Goal: Transaction & Acquisition: Purchase product/service

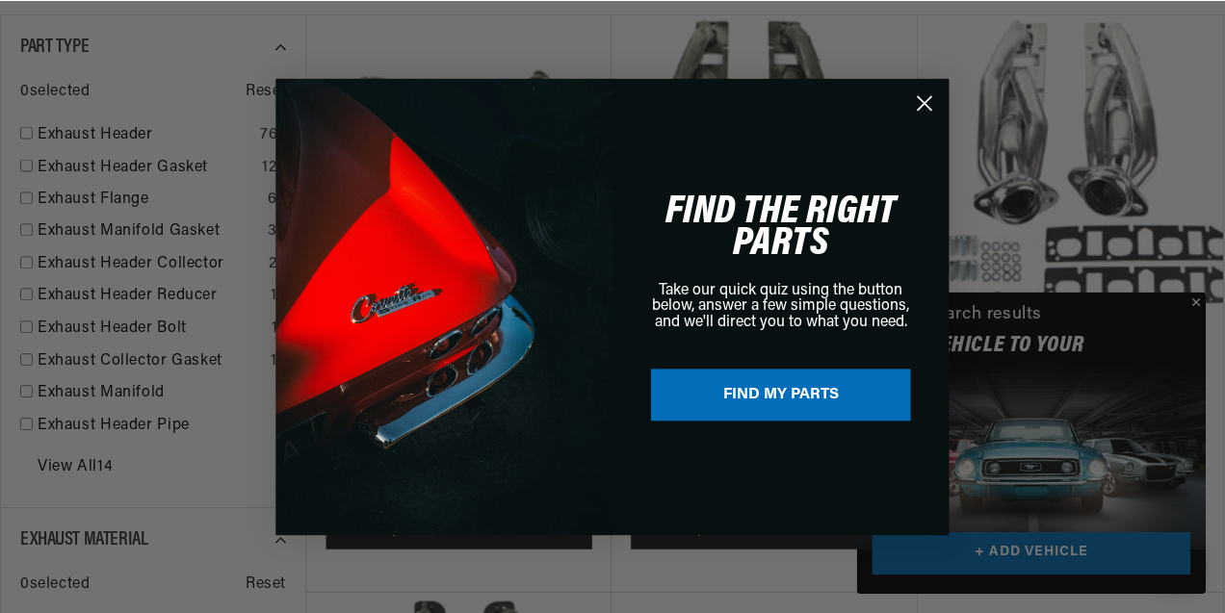
scroll to position [0, 2107]
click at [1198, 299] on div "Close dialog FIND THE RIGHT PARTS Take our quick quiz using the button below, a…" at bounding box center [613, 306] width 1227 height 613
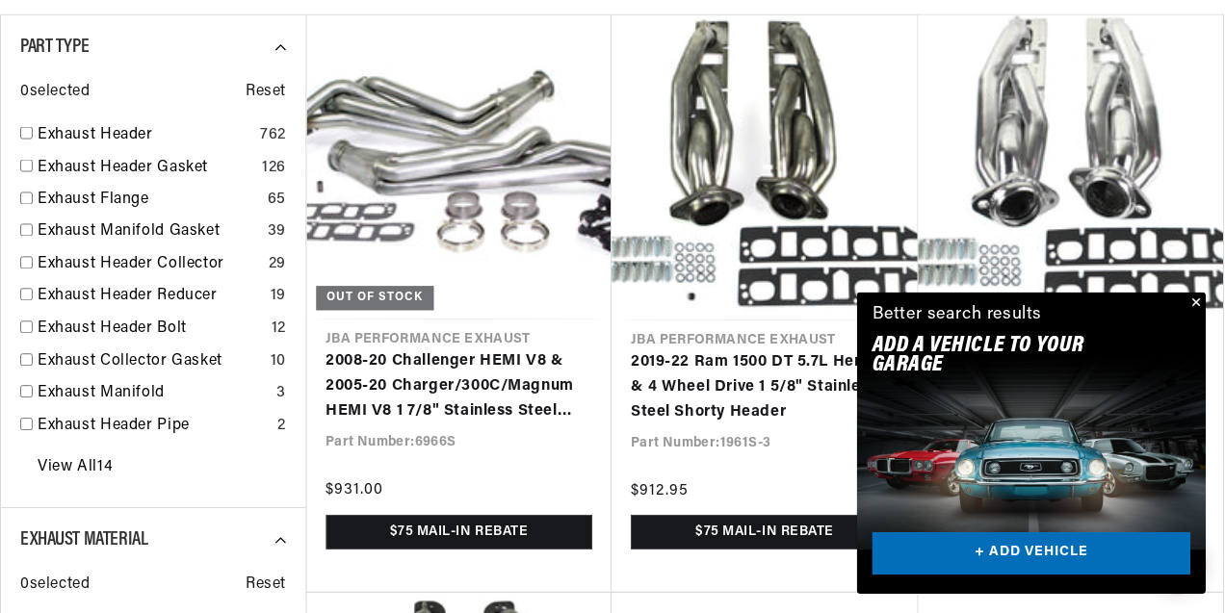
scroll to position [0, 2103]
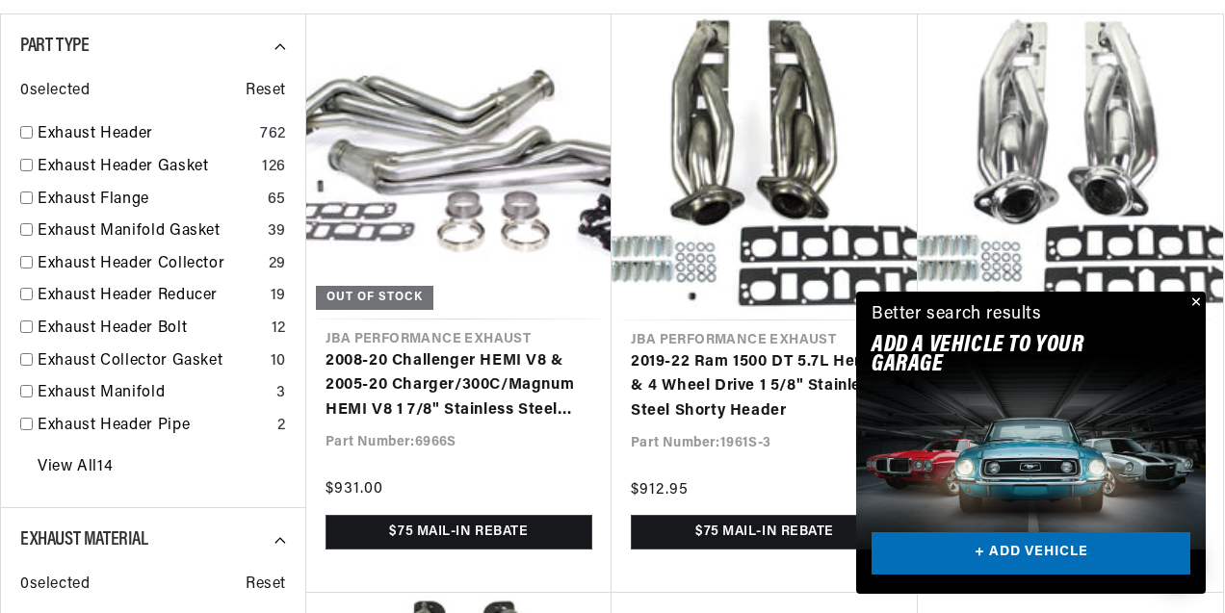
click at [1193, 297] on button "Close" at bounding box center [1193, 303] width 23 height 23
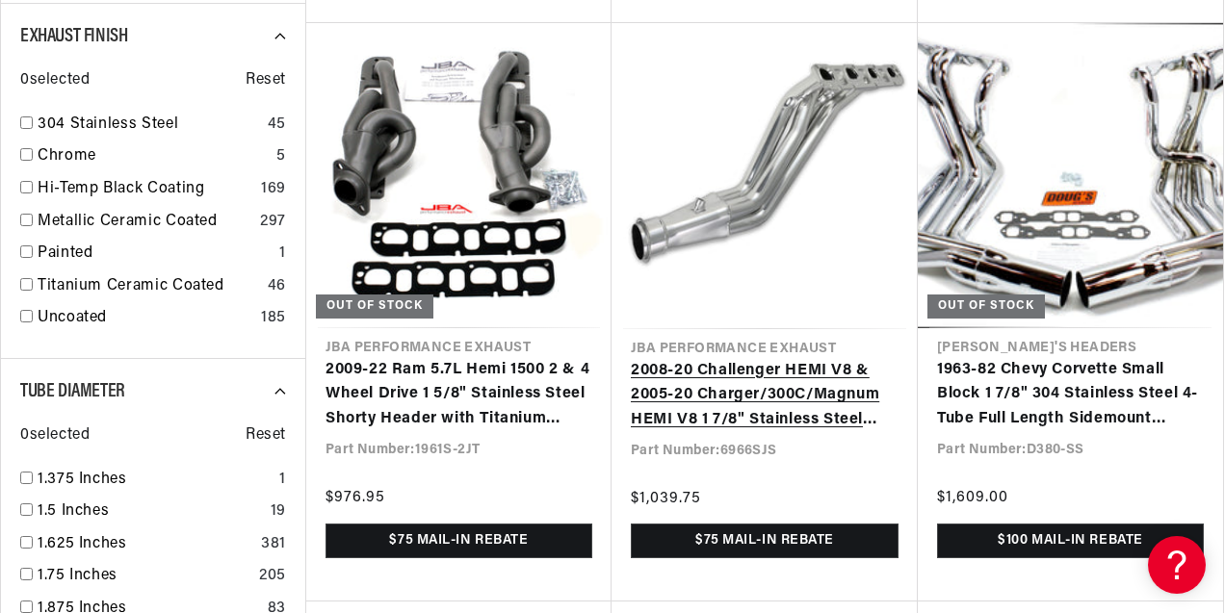
scroll to position [1893, 0]
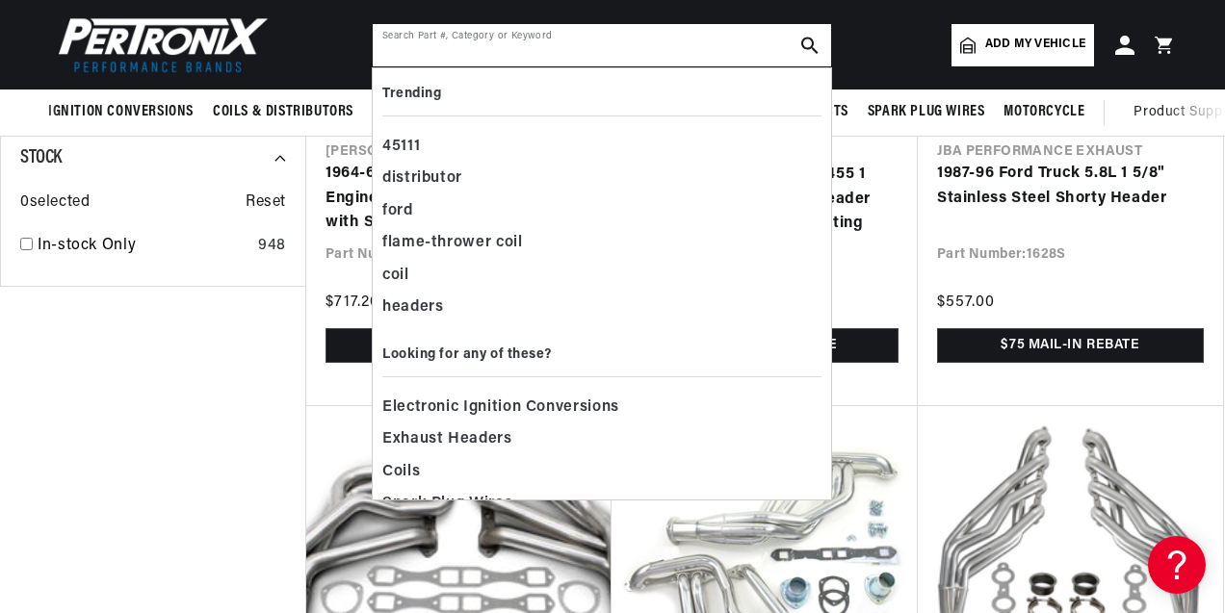
click at [465, 51] on input "text" at bounding box center [602, 45] width 458 height 42
click at [401, 311] on div "headers" at bounding box center [601, 308] width 439 height 33
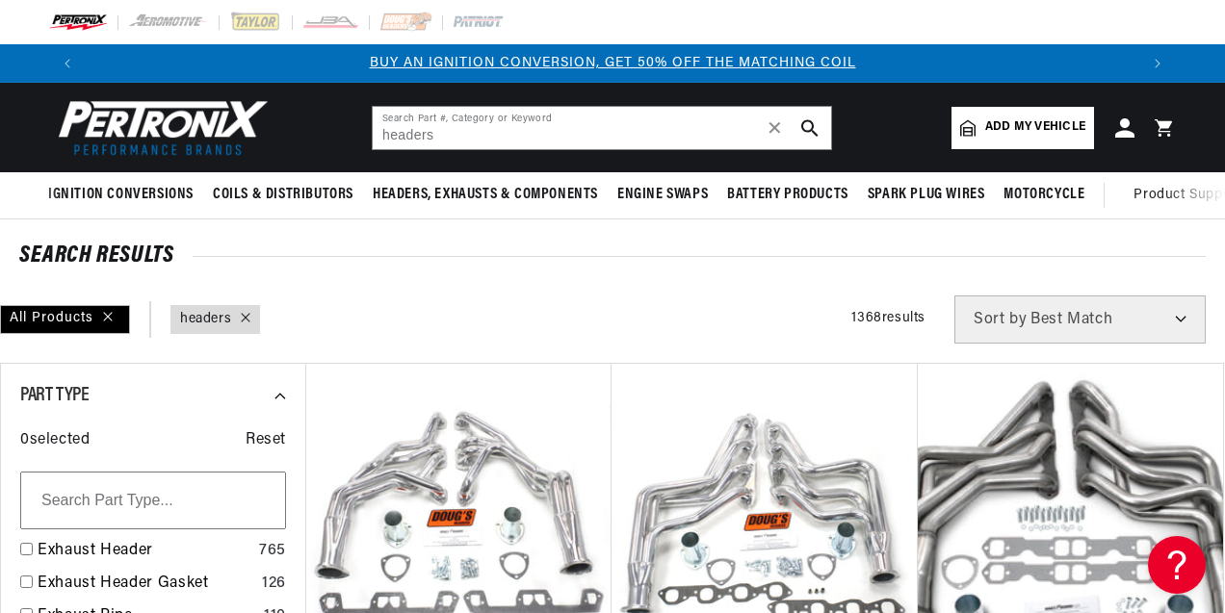
click at [1031, 121] on span "Add my vehicle" at bounding box center [1035, 127] width 100 height 18
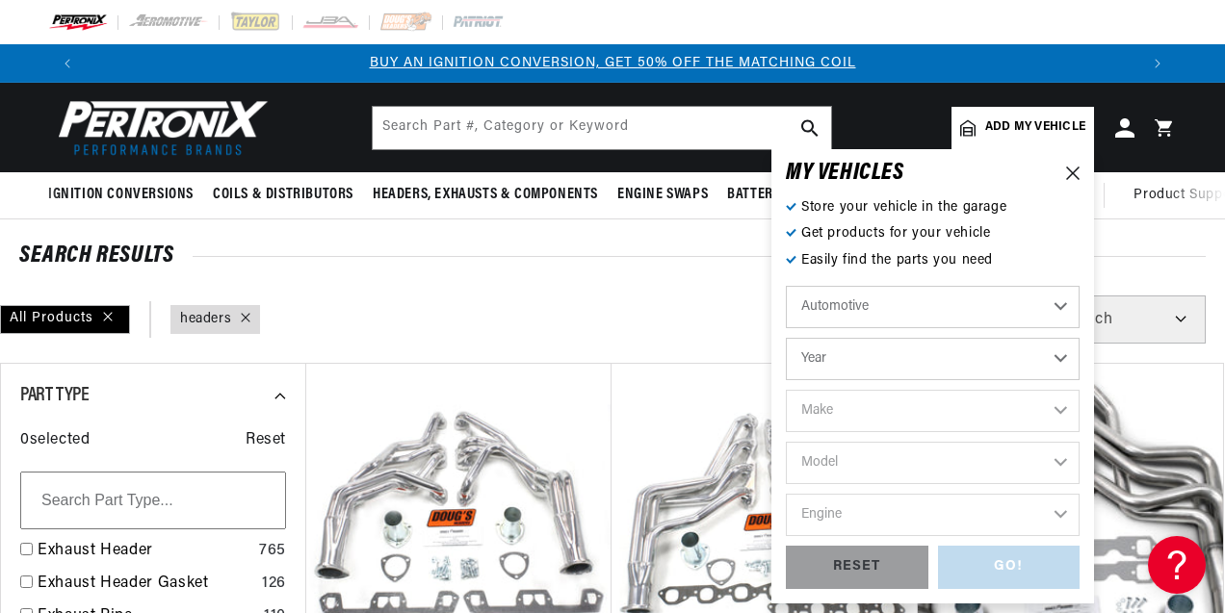
click at [843, 356] on select "Year 2022 2021 2020 2019 2018 2017 2016 2015 2014 2013 2012 2011 2010 2009 2008…" at bounding box center [933, 359] width 294 height 42
select select "1973"
click at [786, 338] on select "Year 2022 2021 2020 2019 2018 2017 2016 2015 2014 2013 2012 2011 2010 2009 2008…" at bounding box center [933, 359] width 294 height 42
select select "1973"
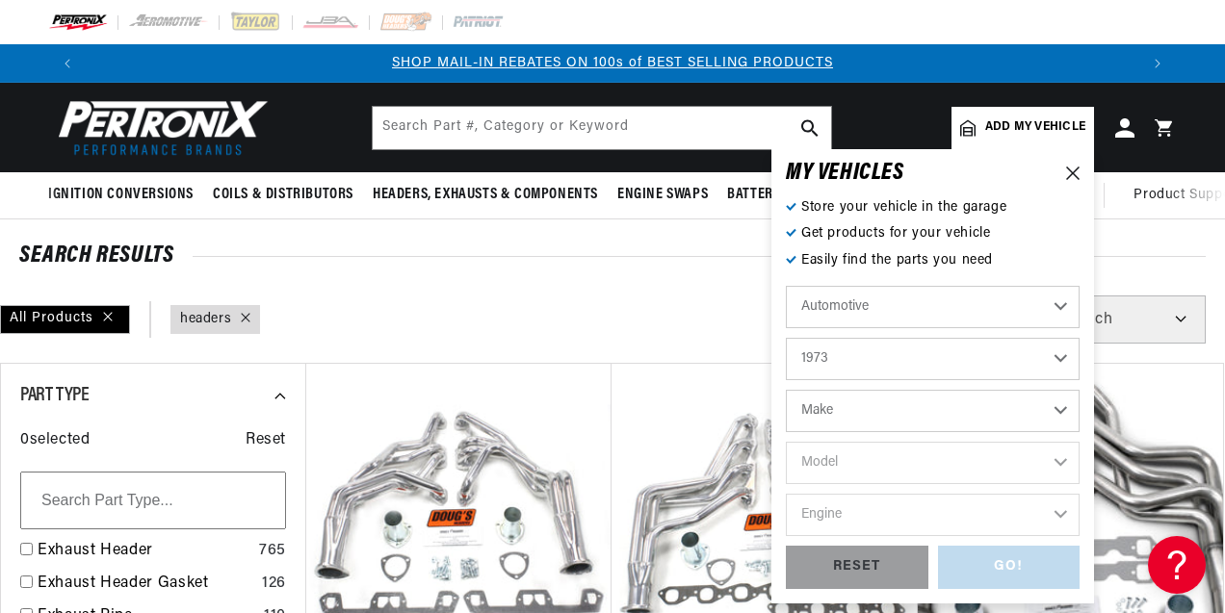
click at [835, 417] on select "Make Alfa Romeo American Motors Aston Martin Audi Austin Avanti Bentley BMW Bui…" at bounding box center [933, 411] width 294 height 42
select select "Plymouth"
click at [786, 390] on select "Make Alfa Romeo American Motors Aston Martin Audi Austin Avanti Bentley BMW Bui…" at bounding box center [933, 411] width 294 height 42
select select "Plymouth"
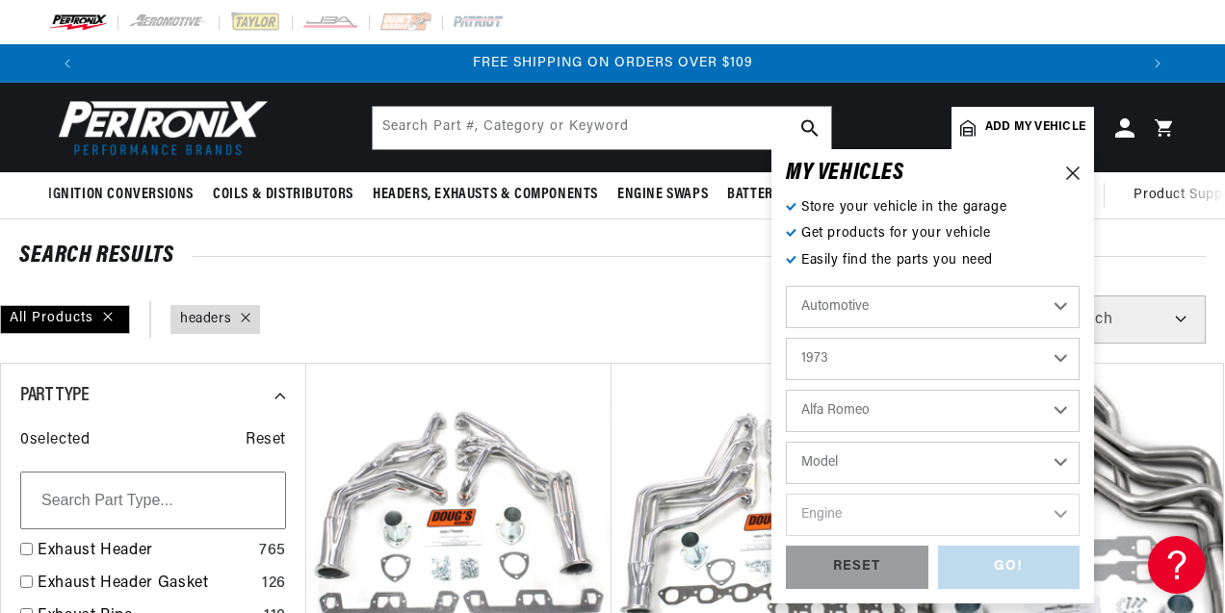
click at [846, 465] on select "Model Barracuda Cuda Duster Fury Fury I Fury II Fury III Gran Fury Road Runner …" at bounding box center [933, 463] width 294 height 42
select select "Barracuda"
click at [786, 442] on select "Model Barracuda Cuda Duster Fury Fury I Fury II Fury III Gran Fury Road Runner …" at bounding box center [933, 463] width 294 height 42
select select "Barracuda"
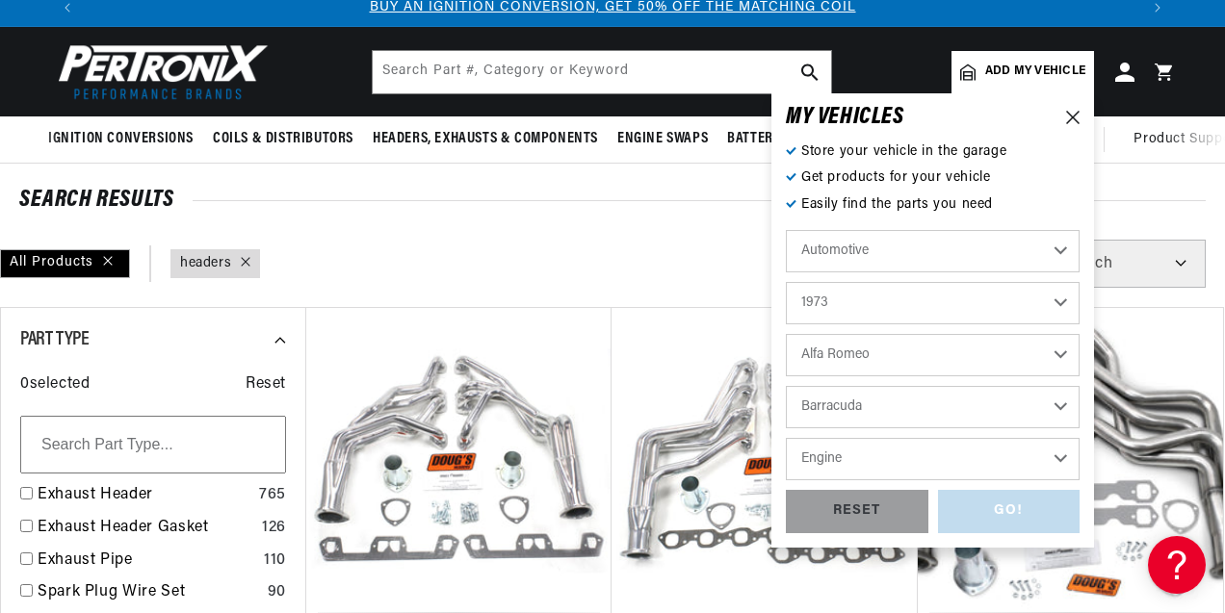
scroll to position [57, 0]
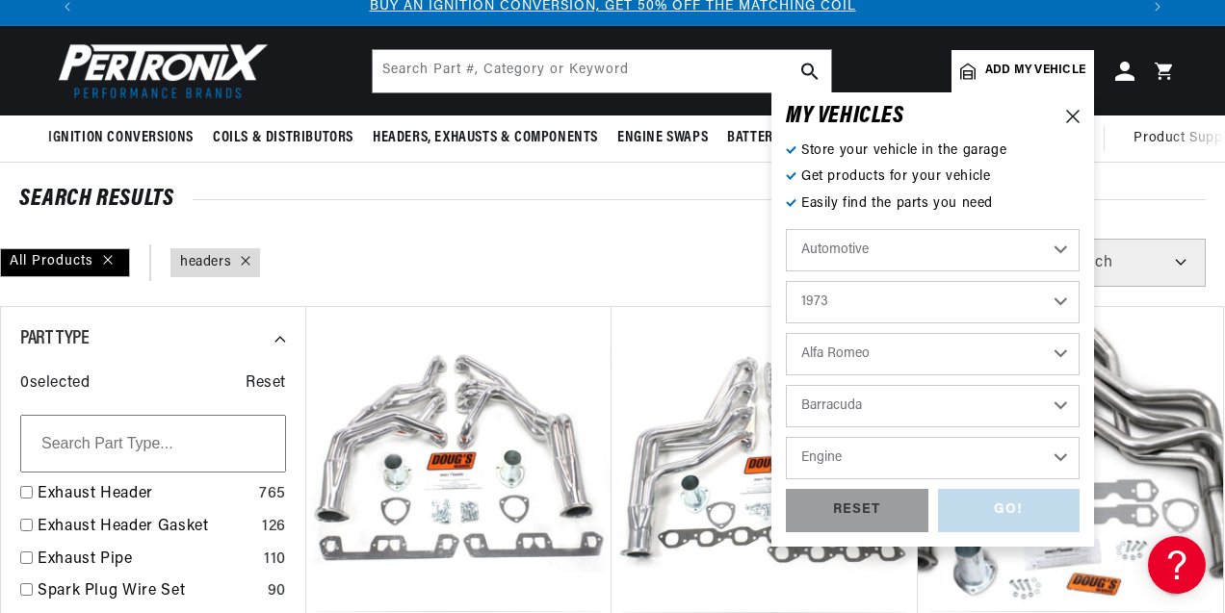
click at [850, 457] on select "Engine 318cid / 5.2L 340cid / 5.6L 360cid / 5.9L 440cid / 7.2L" at bounding box center [933, 458] width 294 height 42
click at [786, 437] on select "Engine 318cid / 5.2L 340cid / 5.6L 360cid / 5.9L 440cid / 7.2L" at bounding box center [933, 458] width 294 height 42
click at [838, 461] on select "Engine 318cid / 5.2L 340cid / 5.6L 360cid / 5.9L 440cid / 7.2L" at bounding box center [933, 458] width 294 height 42
select select "440cid-7.2L"
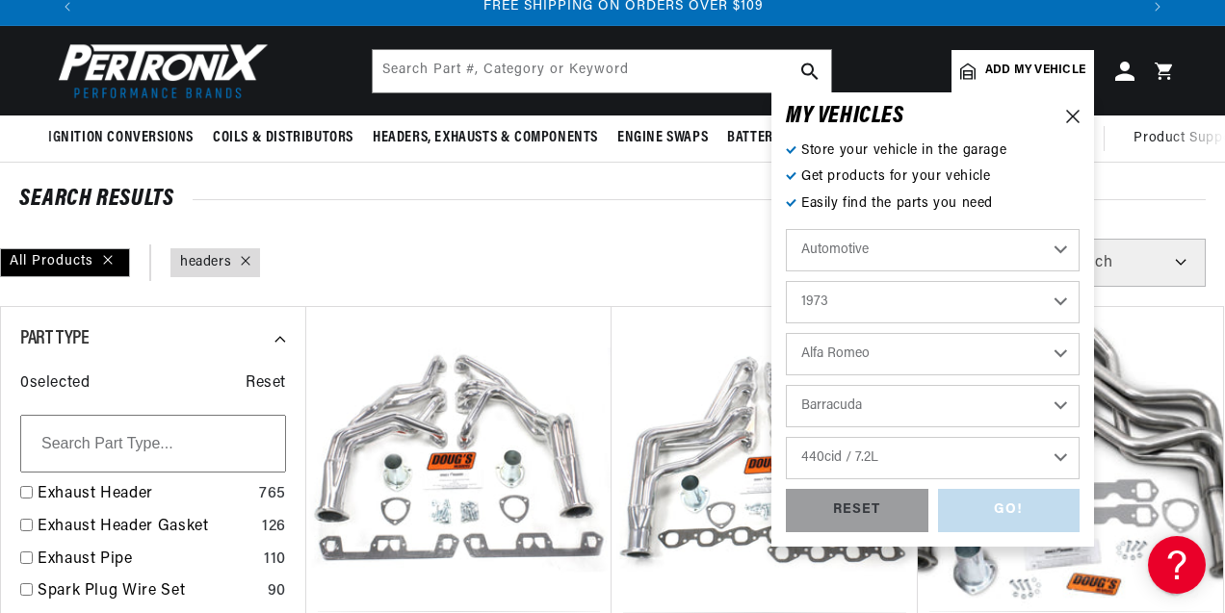
click at [786, 437] on select "Engine 318cid / 5.2L 340cid / 5.6L 360cid / 5.9L 440cid / 7.2L" at bounding box center [933, 458] width 294 height 42
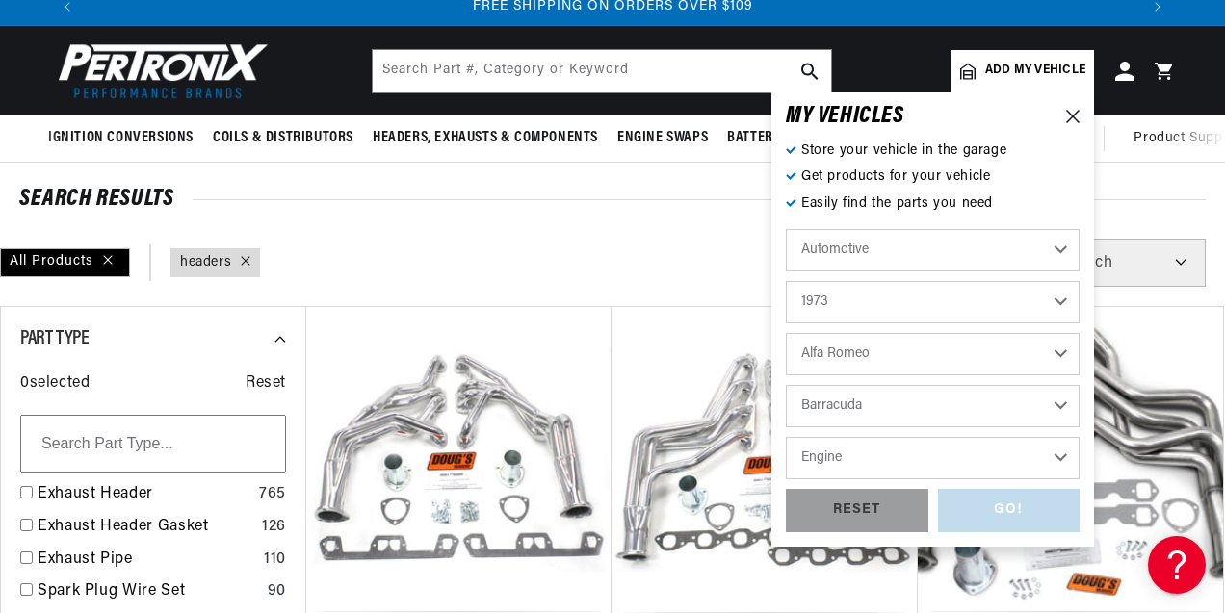
select select "440cid-7.2L"
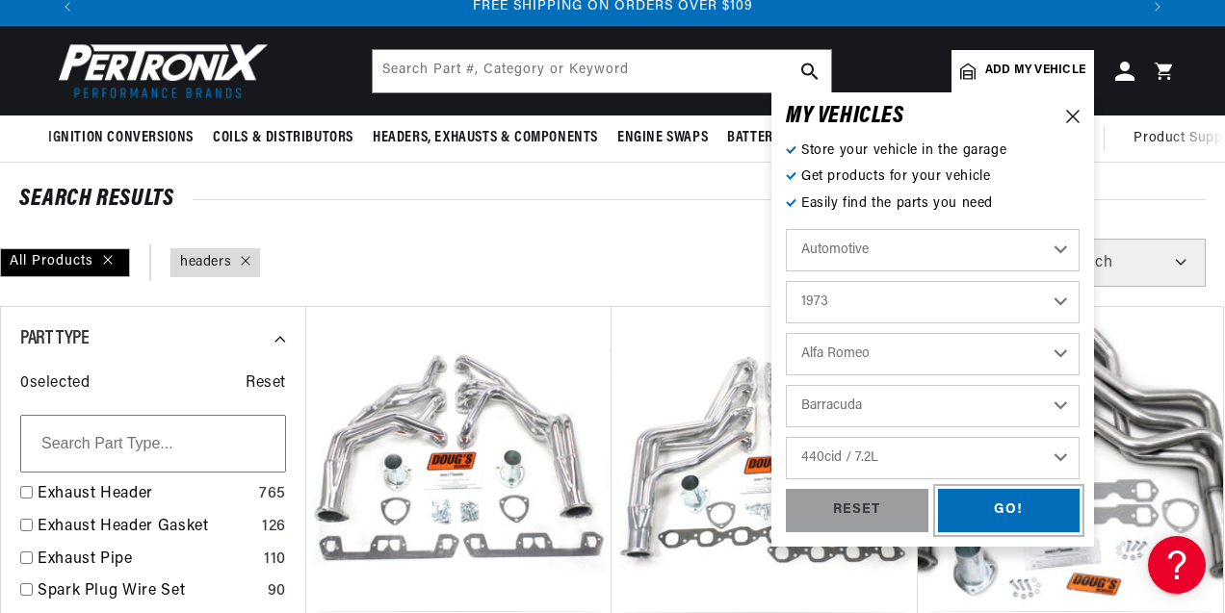
click at [985, 511] on div "GO!" at bounding box center [1009, 510] width 143 height 43
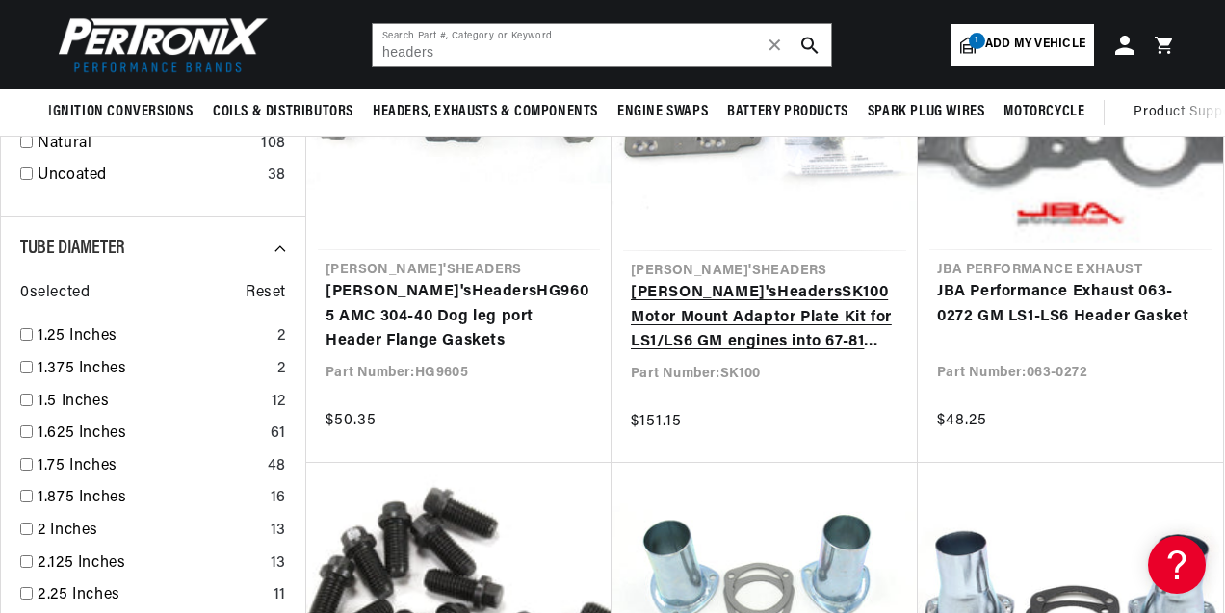
scroll to position [1573, 0]
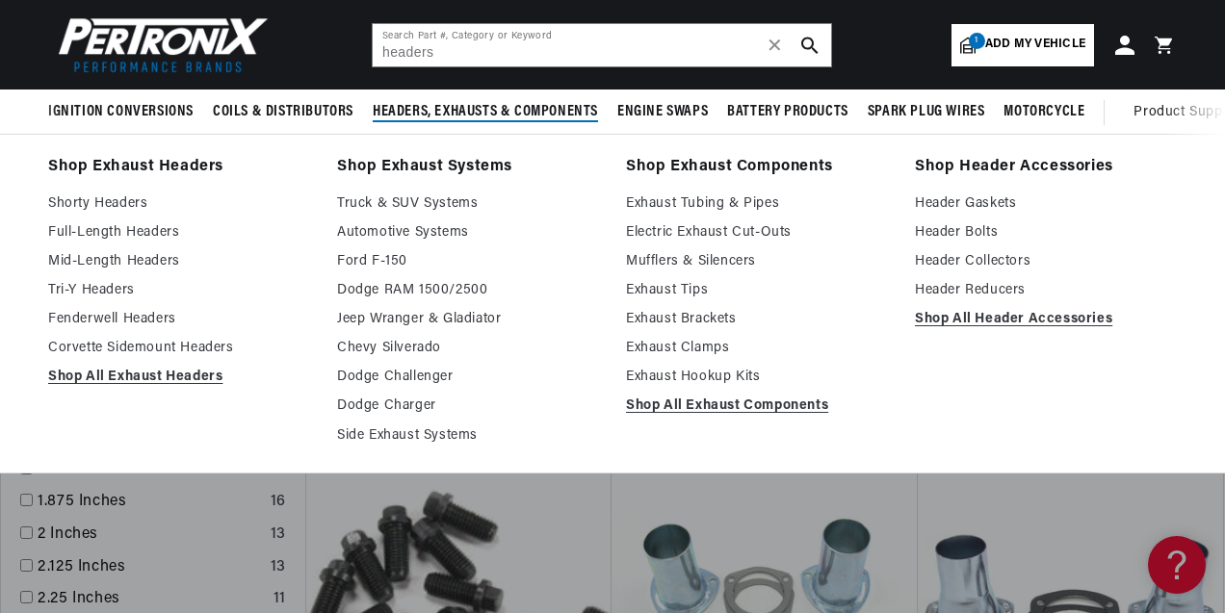
click at [464, 113] on span "Headers, Exhausts & Components" at bounding box center [485, 112] width 225 height 20
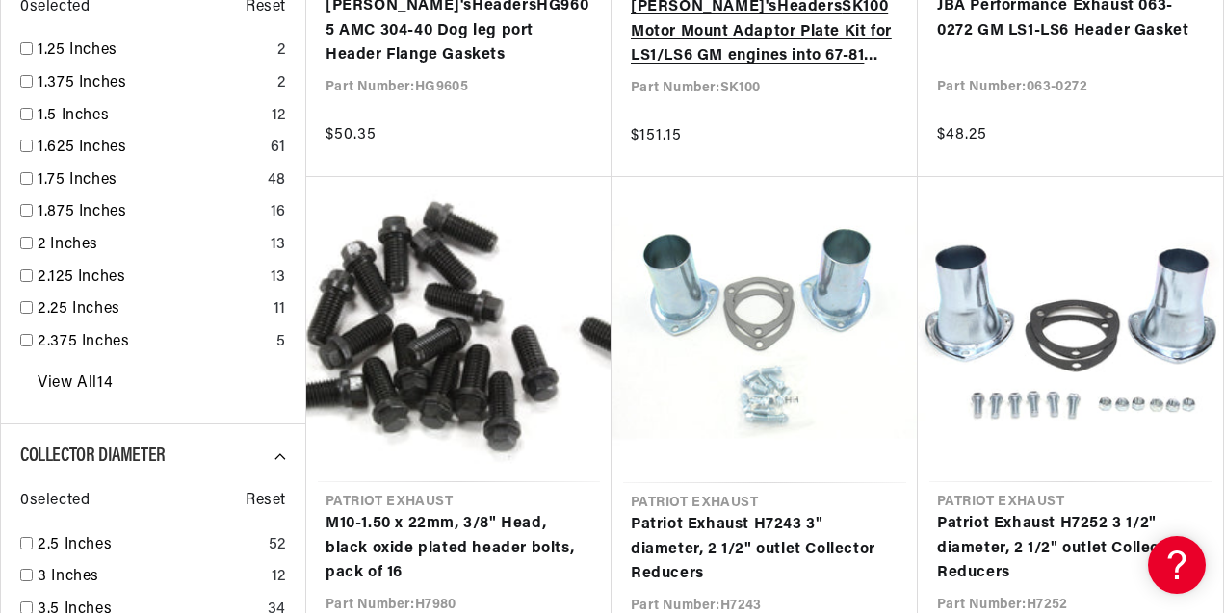
scroll to position [2026, 0]
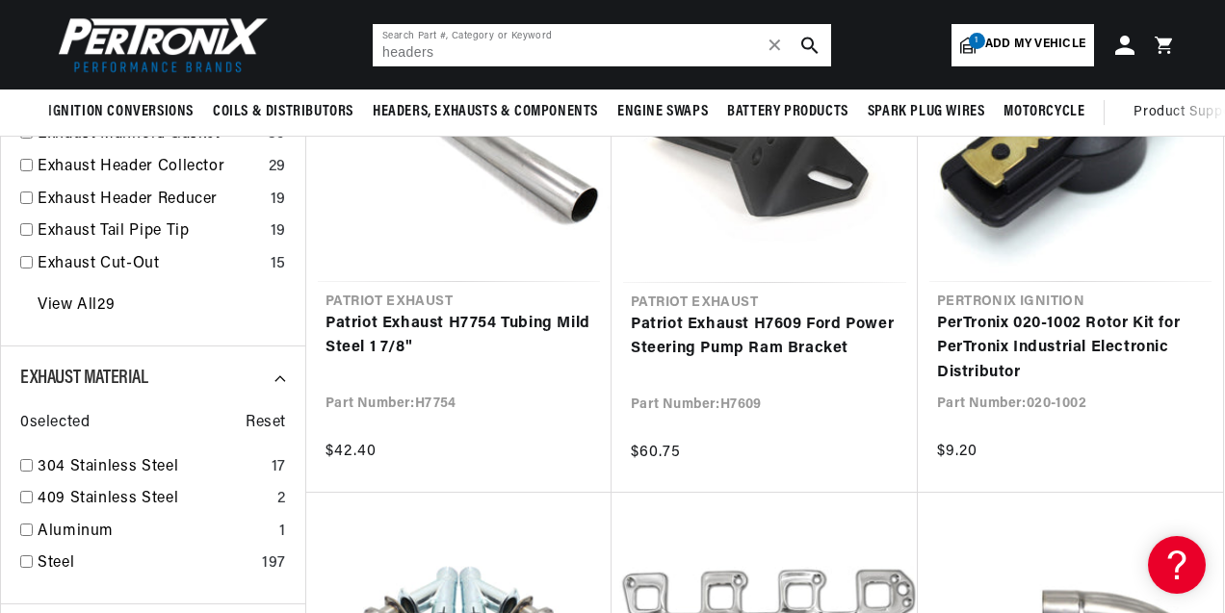
click at [457, 50] on input "headers" at bounding box center [602, 45] width 458 height 42
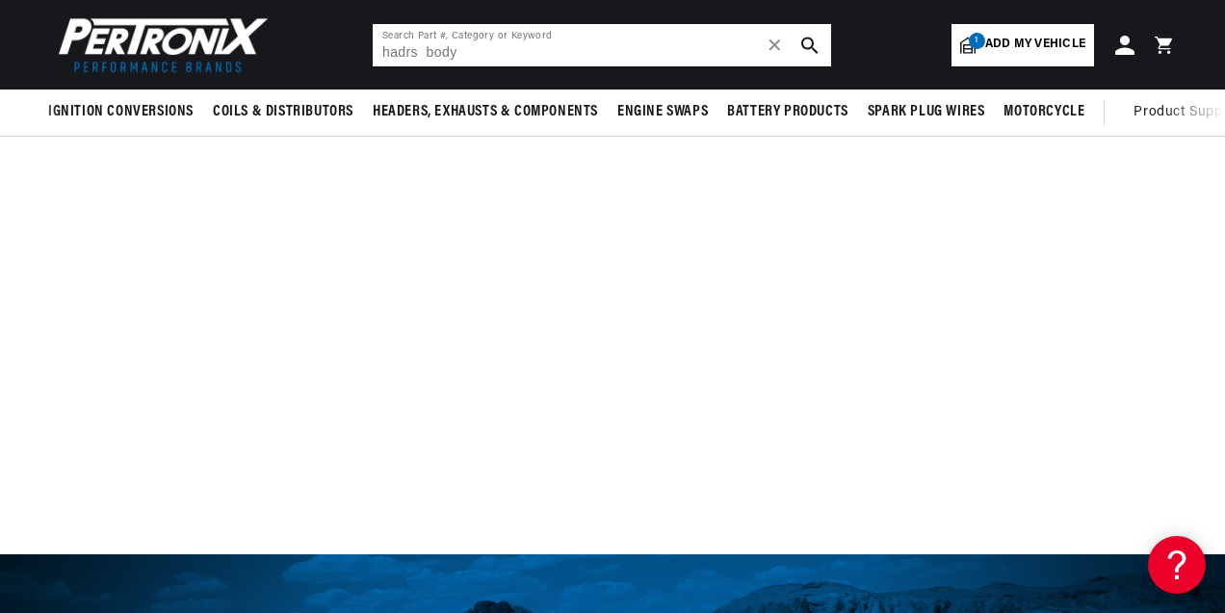
drag, startPoint x: 417, startPoint y: 53, endPoint x: 382, endPoint y: 53, distance: 34.7
click at [382, 53] on input "hadrs body" at bounding box center [602, 45] width 458 height 42
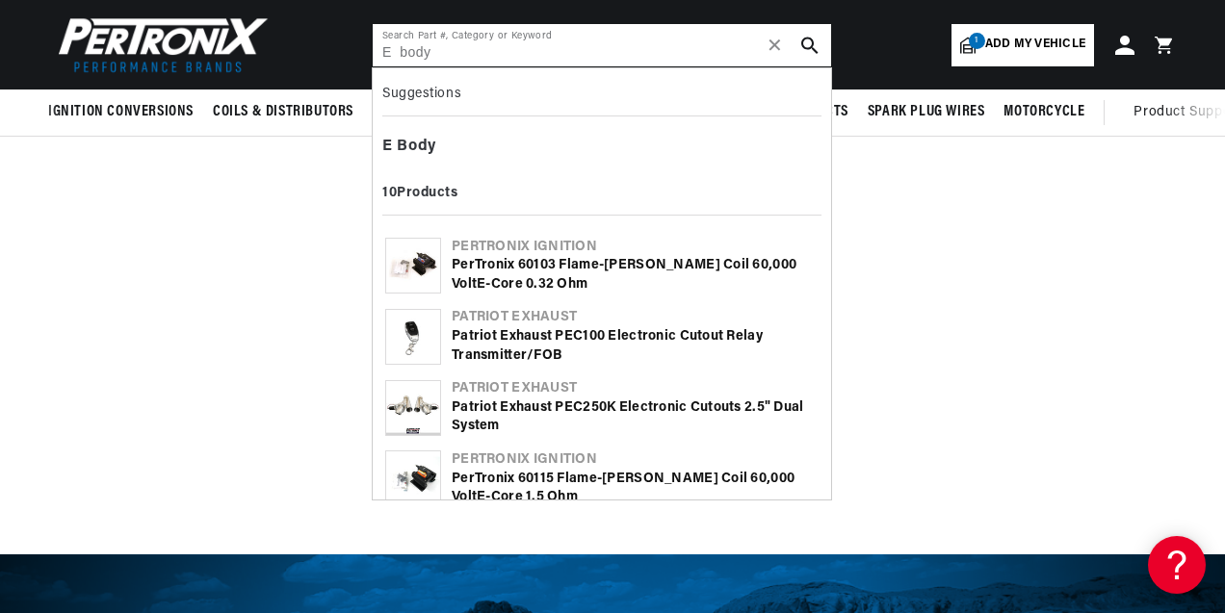
click at [445, 53] on input "E body" at bounding box center [602, 45] width 458 height 42
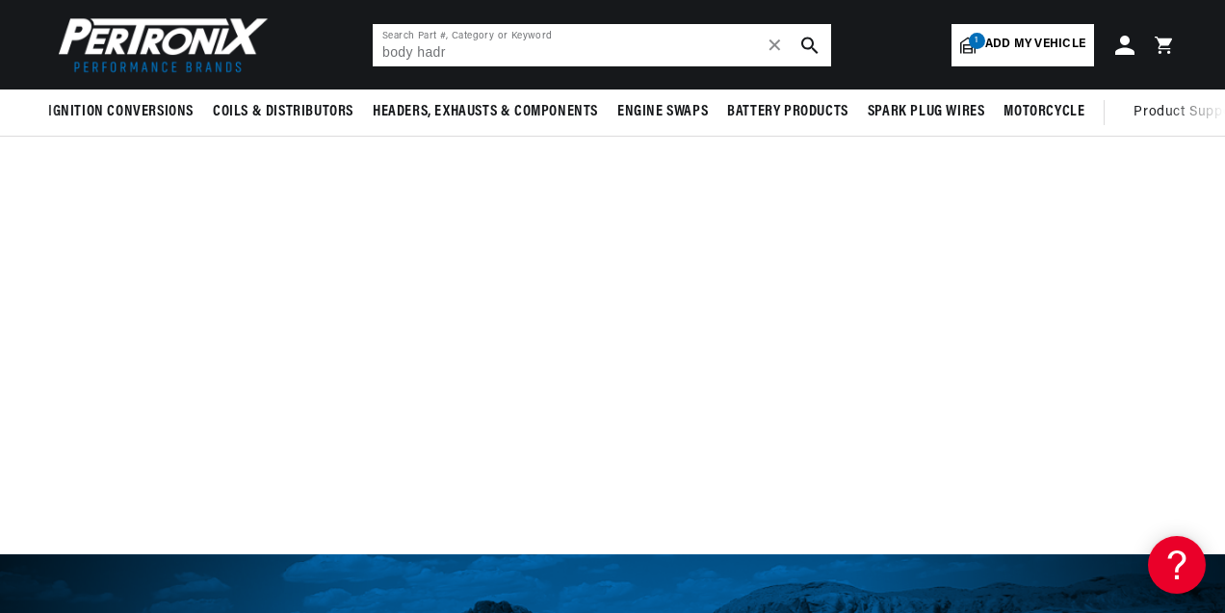
click at [466, 53] on input "body hadr" at bounding box center [602, 45] width 458 height 42
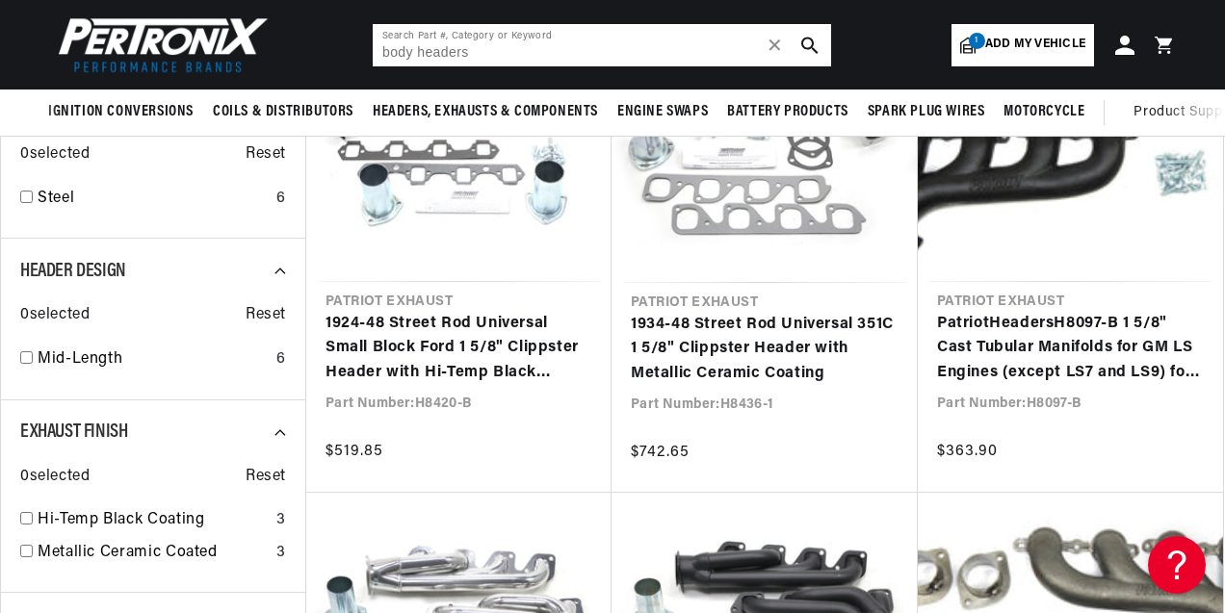
click at [381, 54] on input "body headers" at bounding box center [602, 45] width 458 height 42
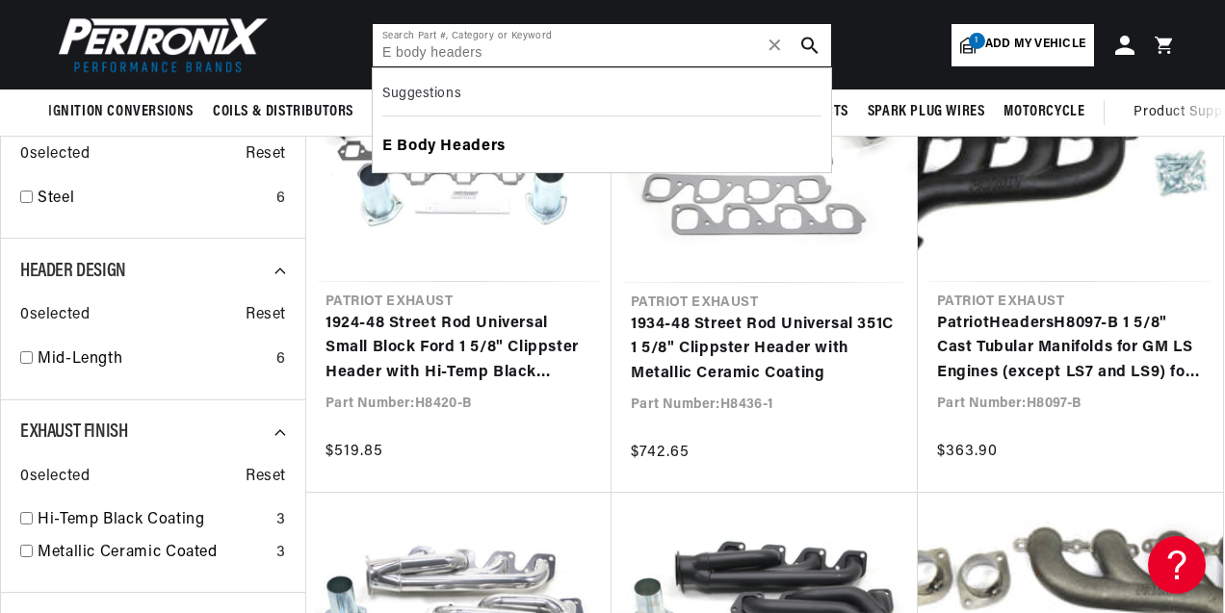
scroll to position [0, 714]
click at [453, 149] on b "Headers" at bounding box center [472, 146] width 65 height 15
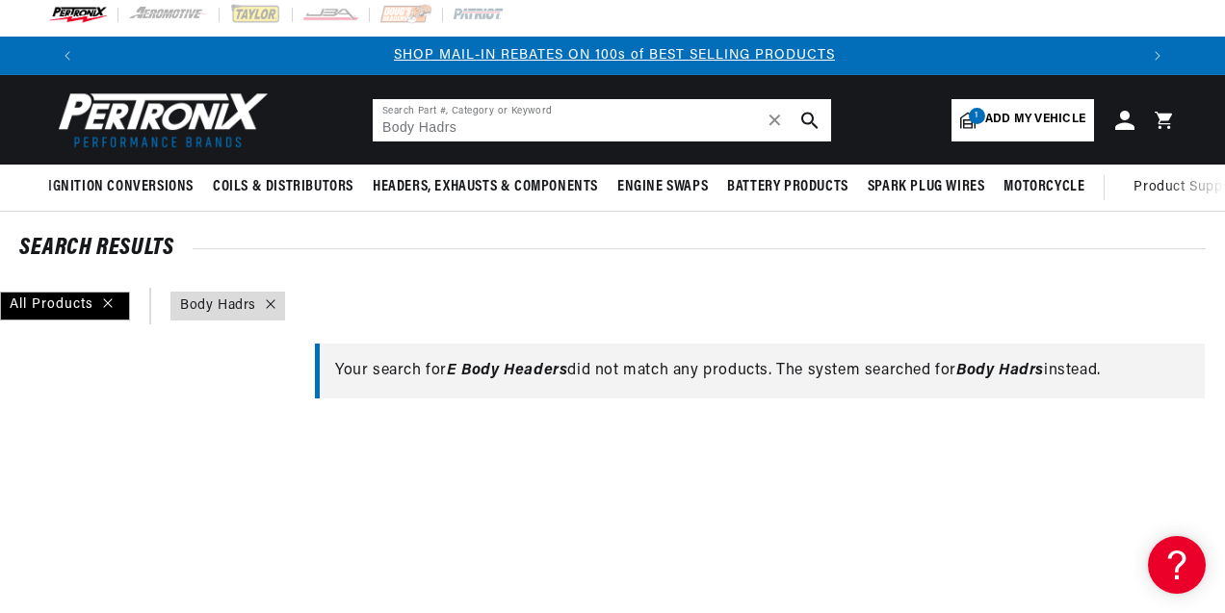
scroll to position [0, 1051]
drag, startPoint x: 476, startPoint y: 125, endPoint x: 366, endPoint y: 105, distance: 111.6
click at [366, 105] on header "BETTER SEARCH RESULTS Add your vehicle's year, make, and model to find parts be…" at bounding box center [612, 120] width 1225 height 90
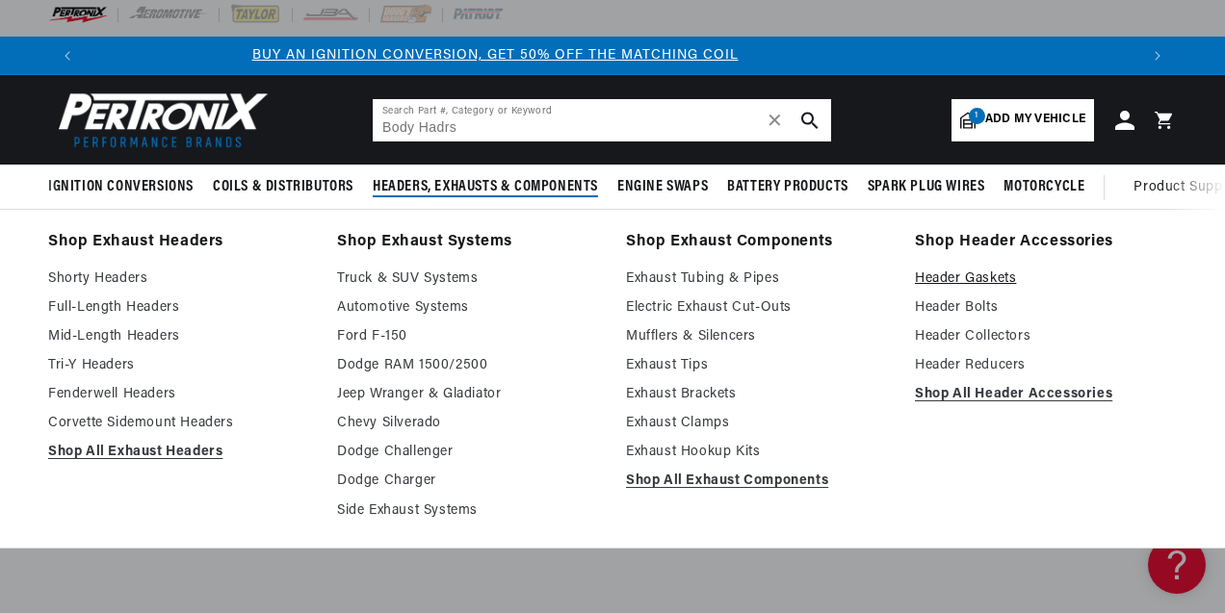
scroll to position [0, 0]
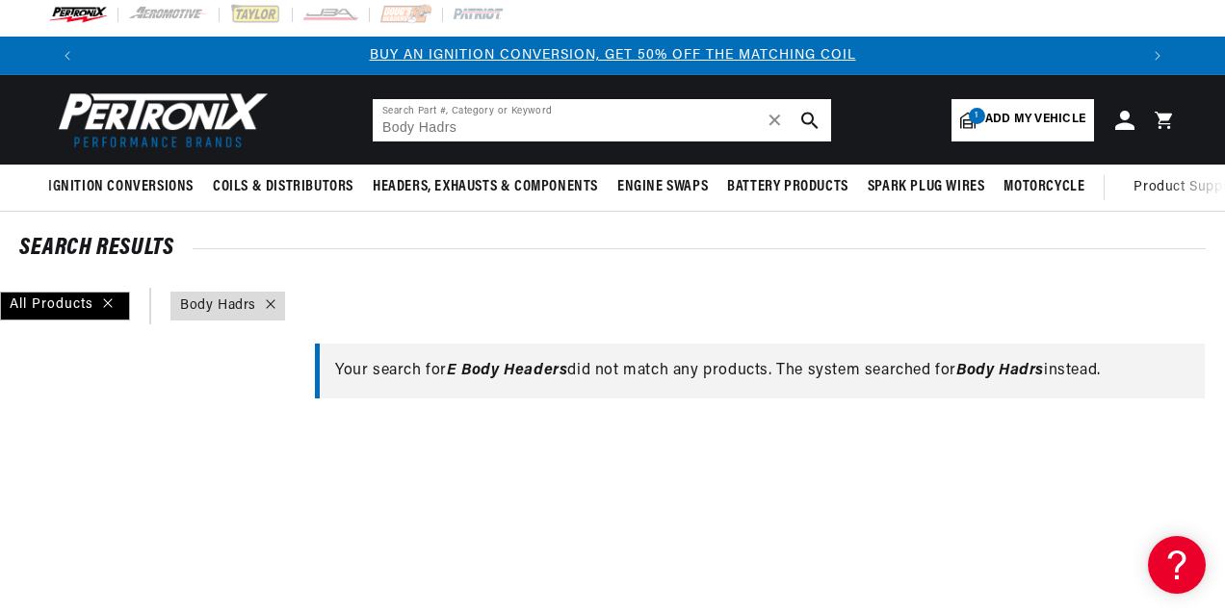
click at [489, 123] on input "Body Hadrs" at bounding box center [602, 120] width 458 height 42
drag, startPoint x: 489, startPoint y: 123, endPoint x: 299, endPoint y: 124, distance: 190.7
click at [299, 124] on header "BETTER SEARCH RESULTS Add your vehicle's year, make, and model to find parts be…" at bounding box center [612, 120] width 1225 height 90
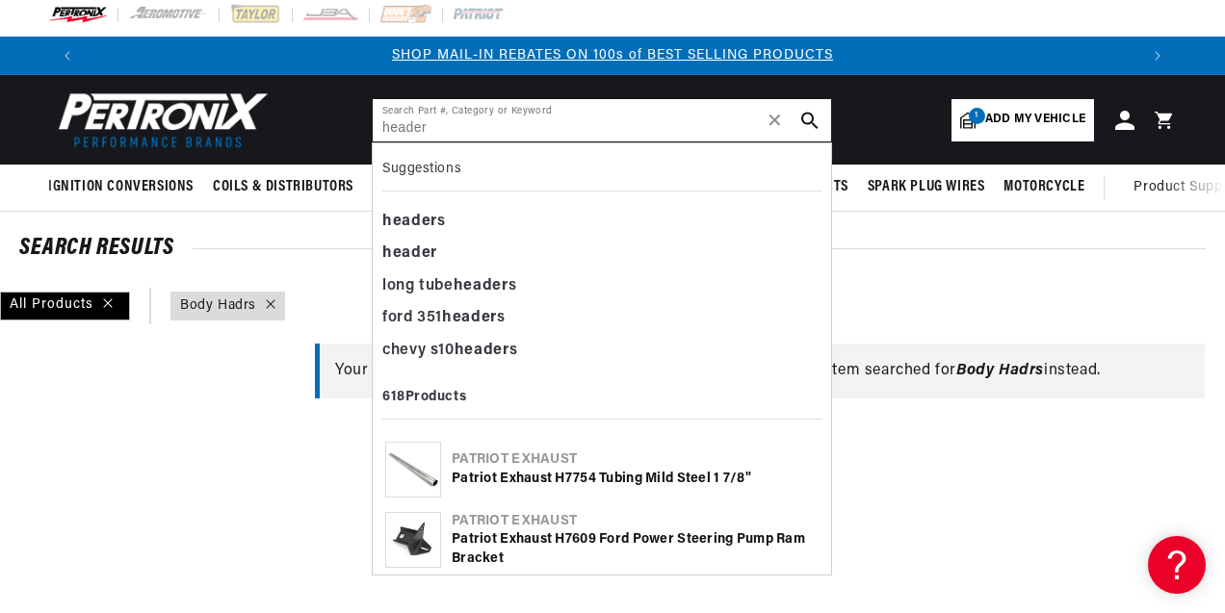
type input "header"
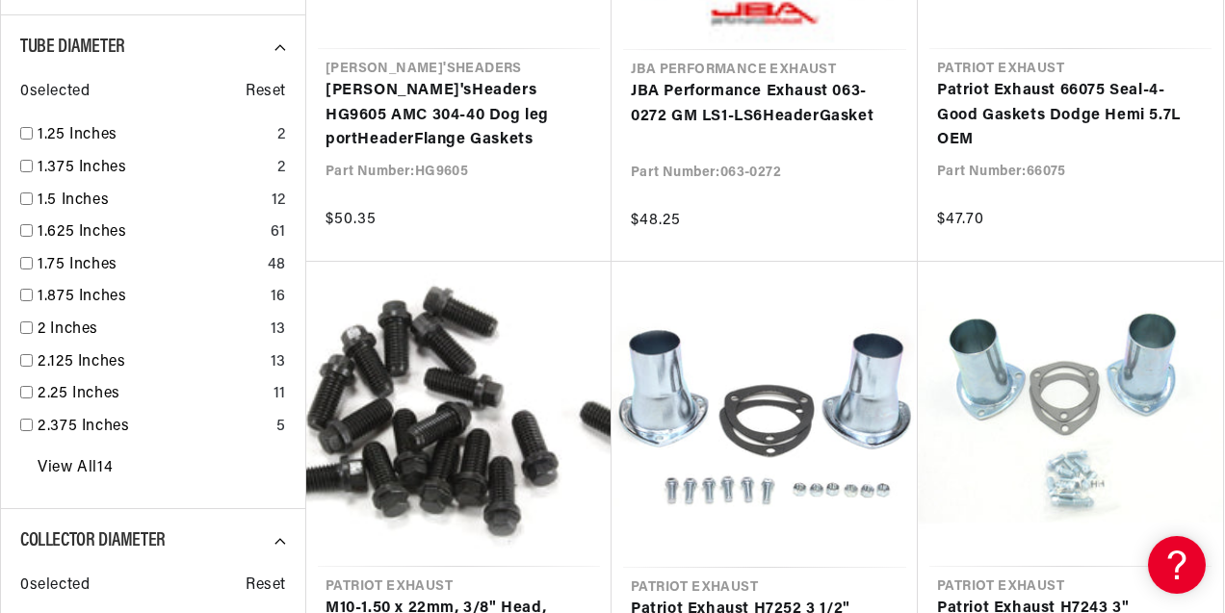
scroll to position [0, 2025]
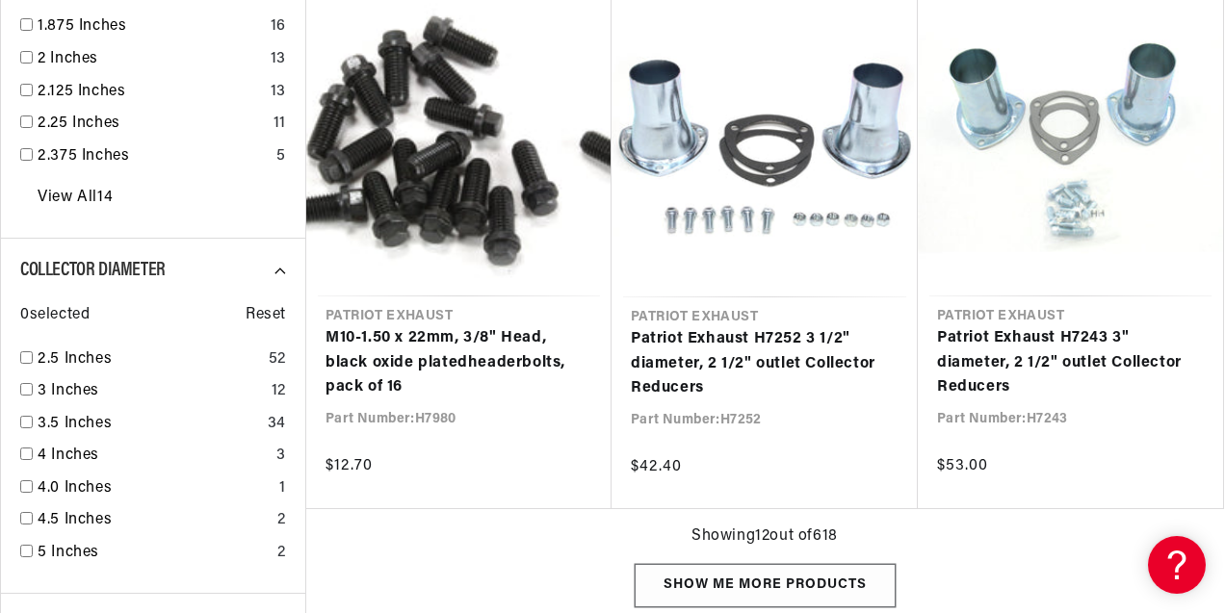
click at [699, 581] on div "Show me more products" at bounding box center [765, 585] width 261 height 43
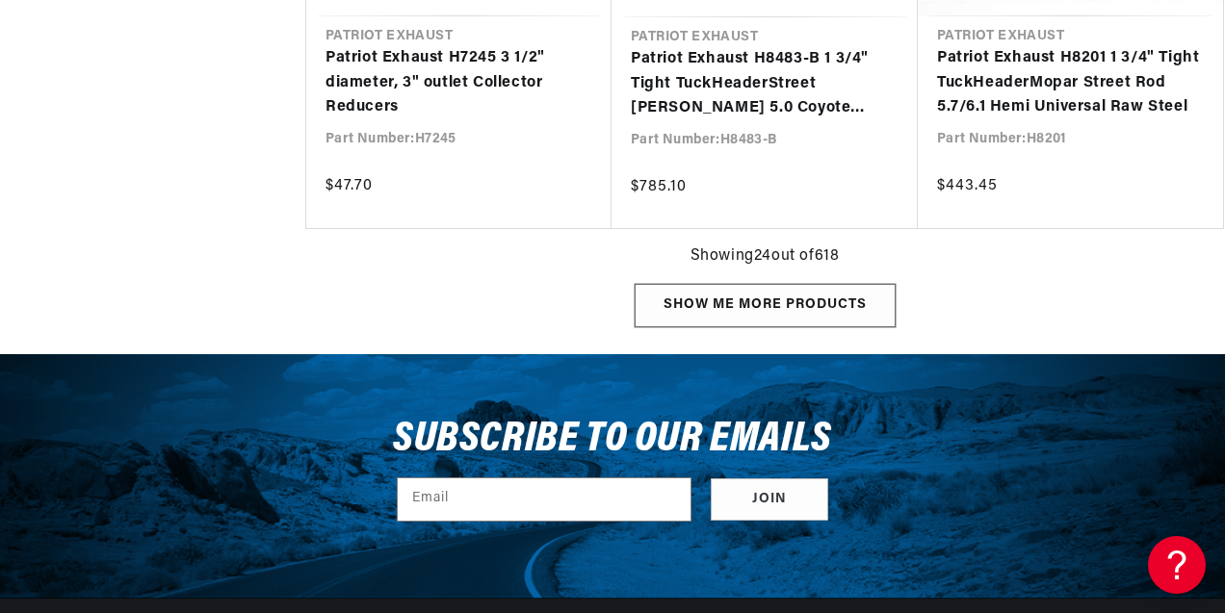
click at [767, 301] on div "Show me more products" at bounding box center [765, 305] width 261 height 43
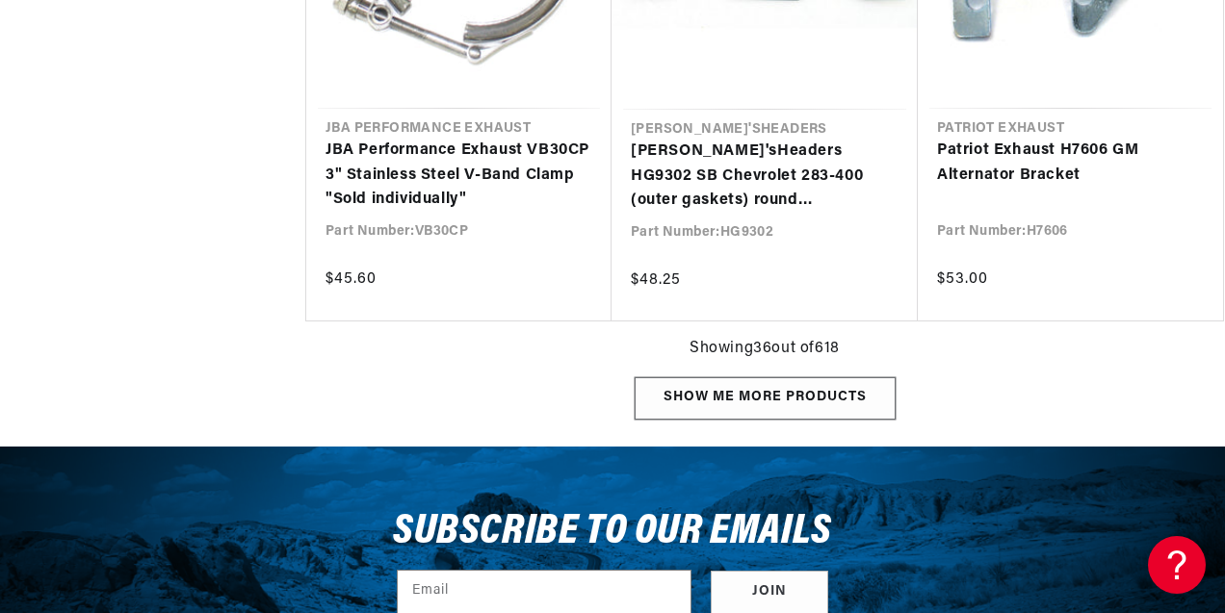
click at [762, 398] on div "Show me more products" at bounding box center [765, 398] width 261 height 43
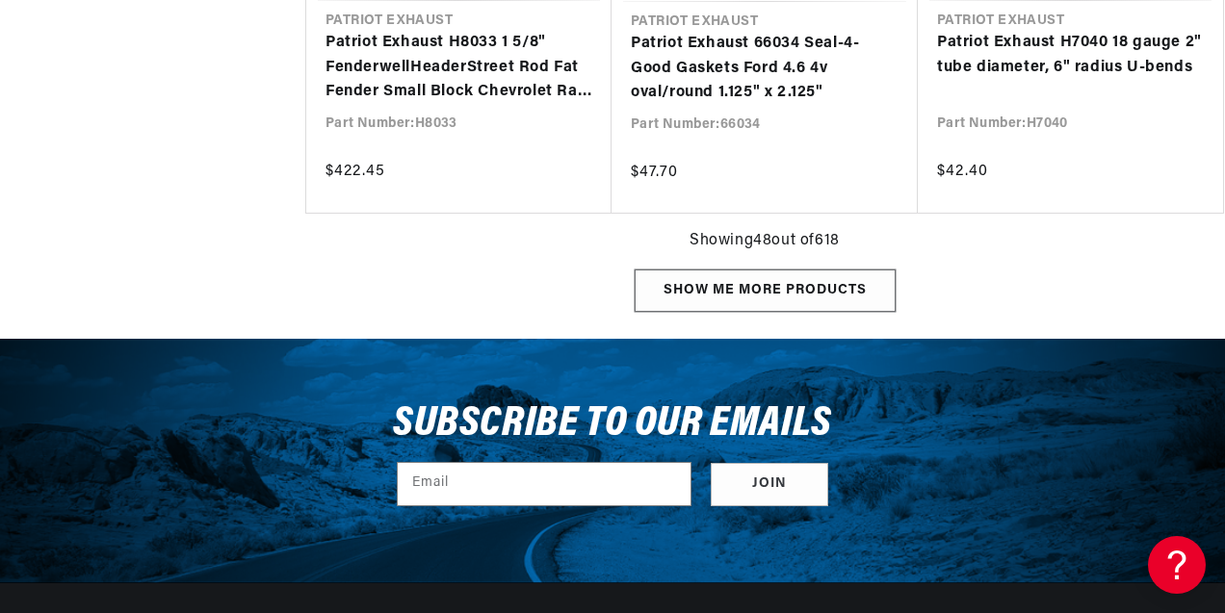
click at [745, 289] on div "Show me more products" at bounding box center [765, 291] width 261 height 43
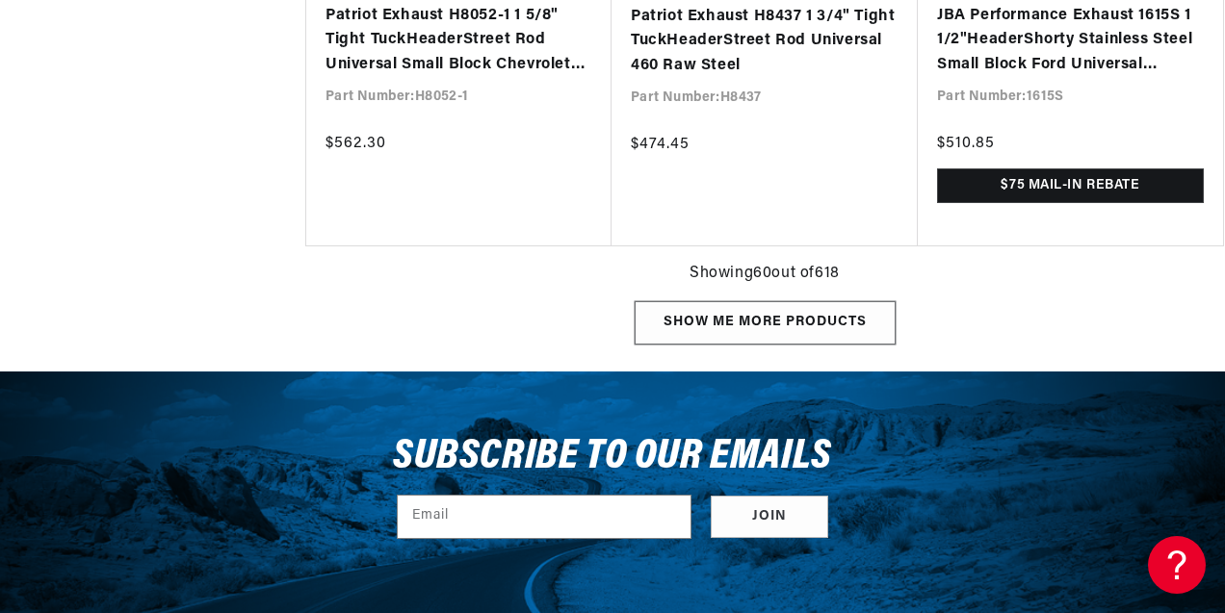
click at [745, 328] on div "Show me more products" at bounding box center [765, 322] width 261 height 43
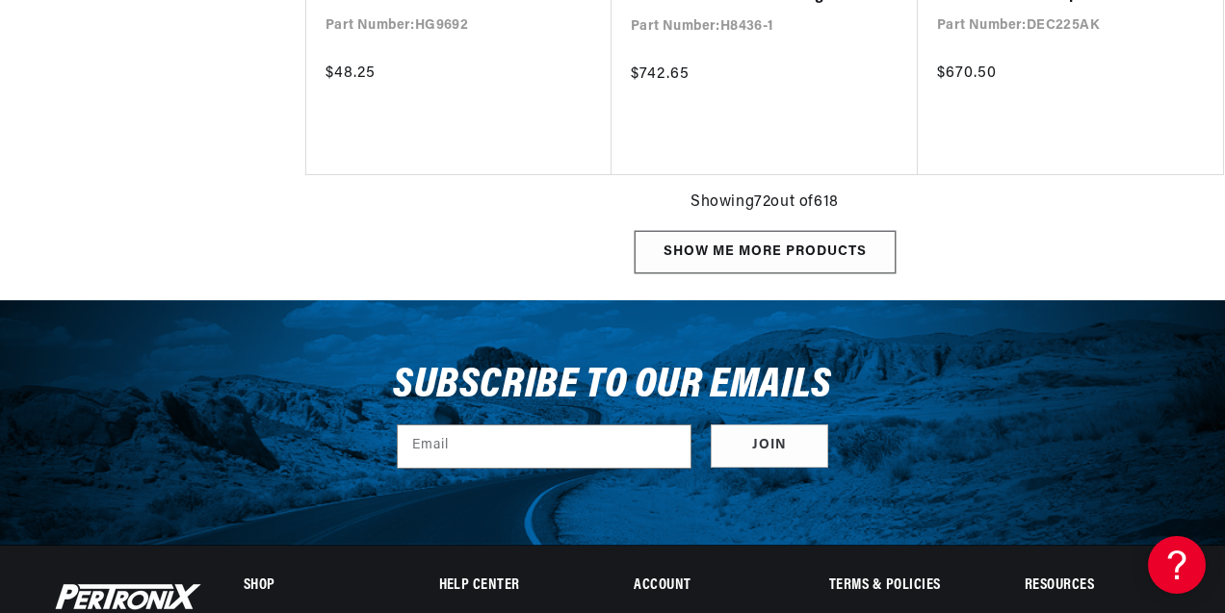
click at [768, 249] on div "Show me more products" at bounding box center [765, 252] width 261 height 43
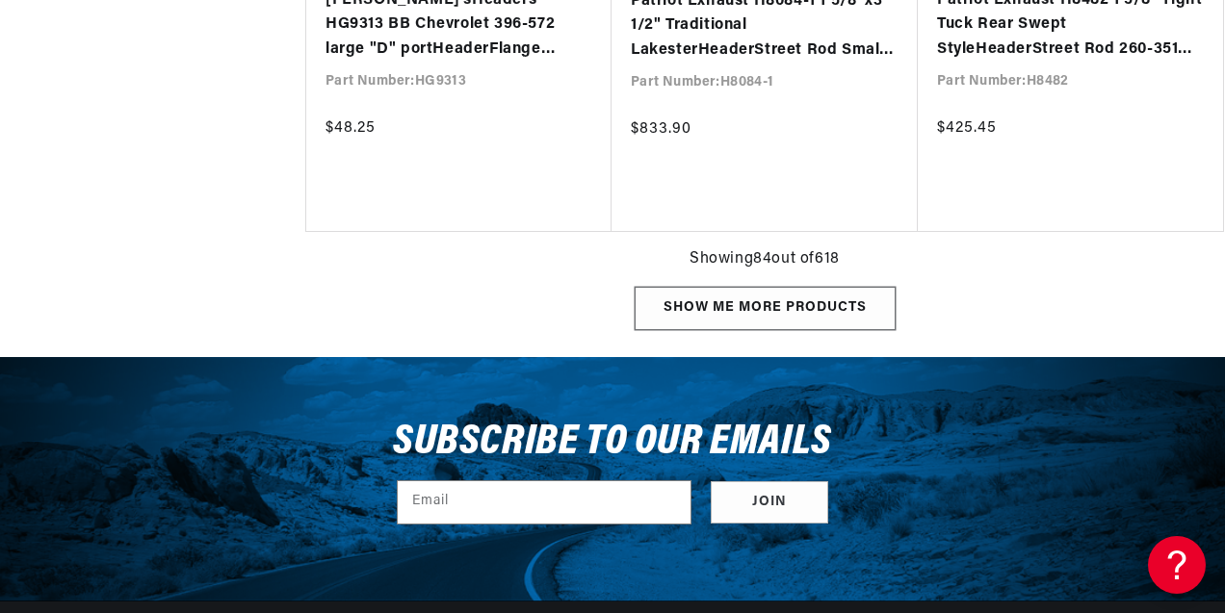
click at [766, 309] on div "Show me more products" at bounding box center [765, 308] width 261 height 43
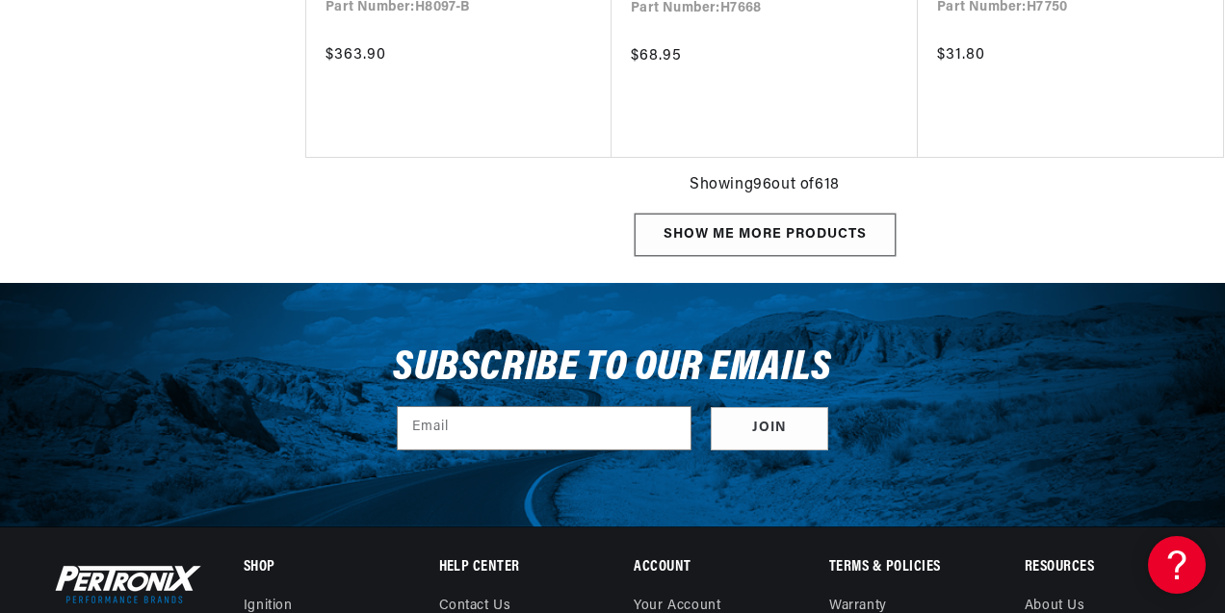
click at [759, 232] on div "Show me more products" at bounding box center [765, 235] width 261 height 43
